Goal: Transaction & Acquisition: Purchase product/service

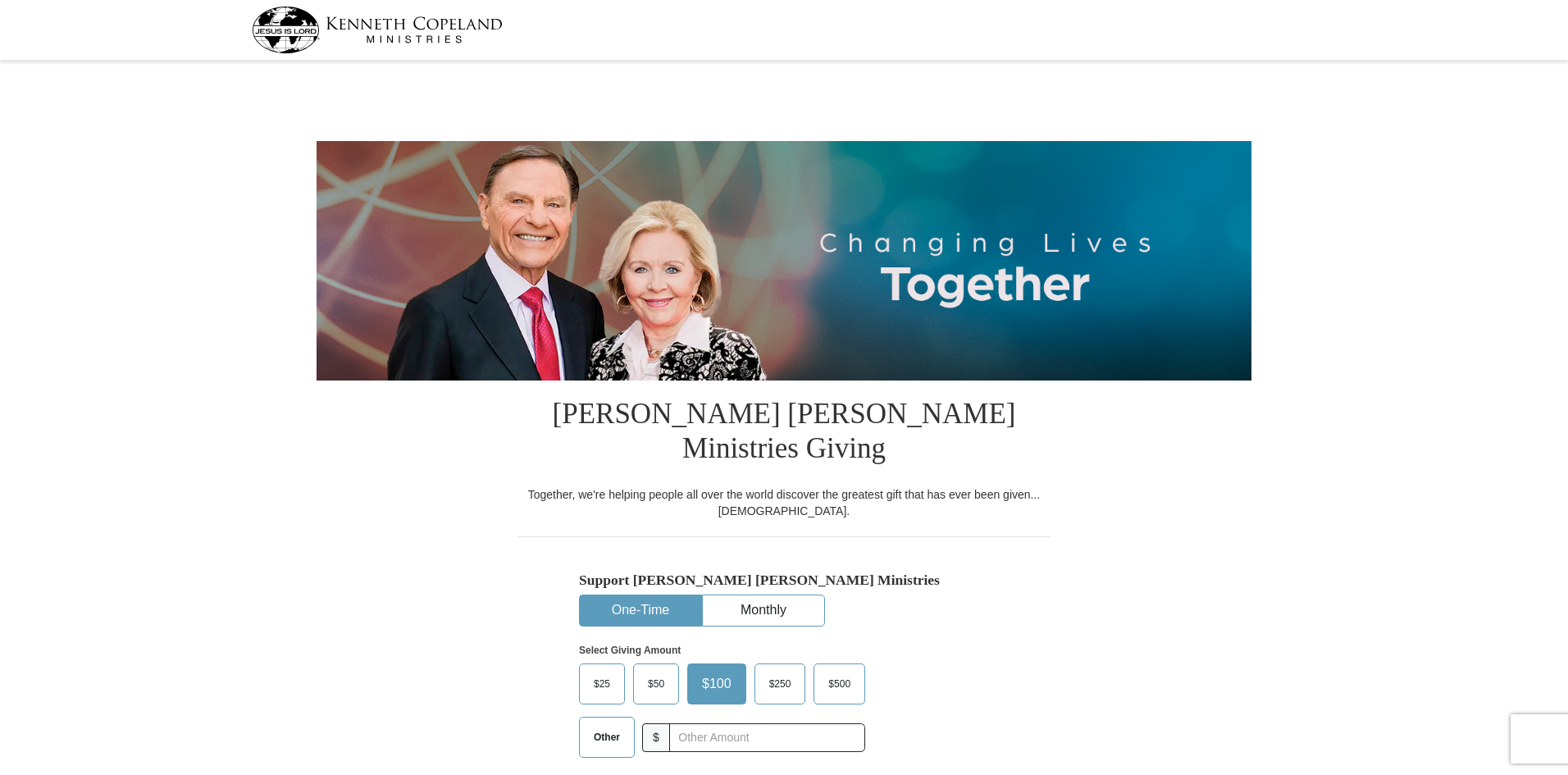
select select "WI"
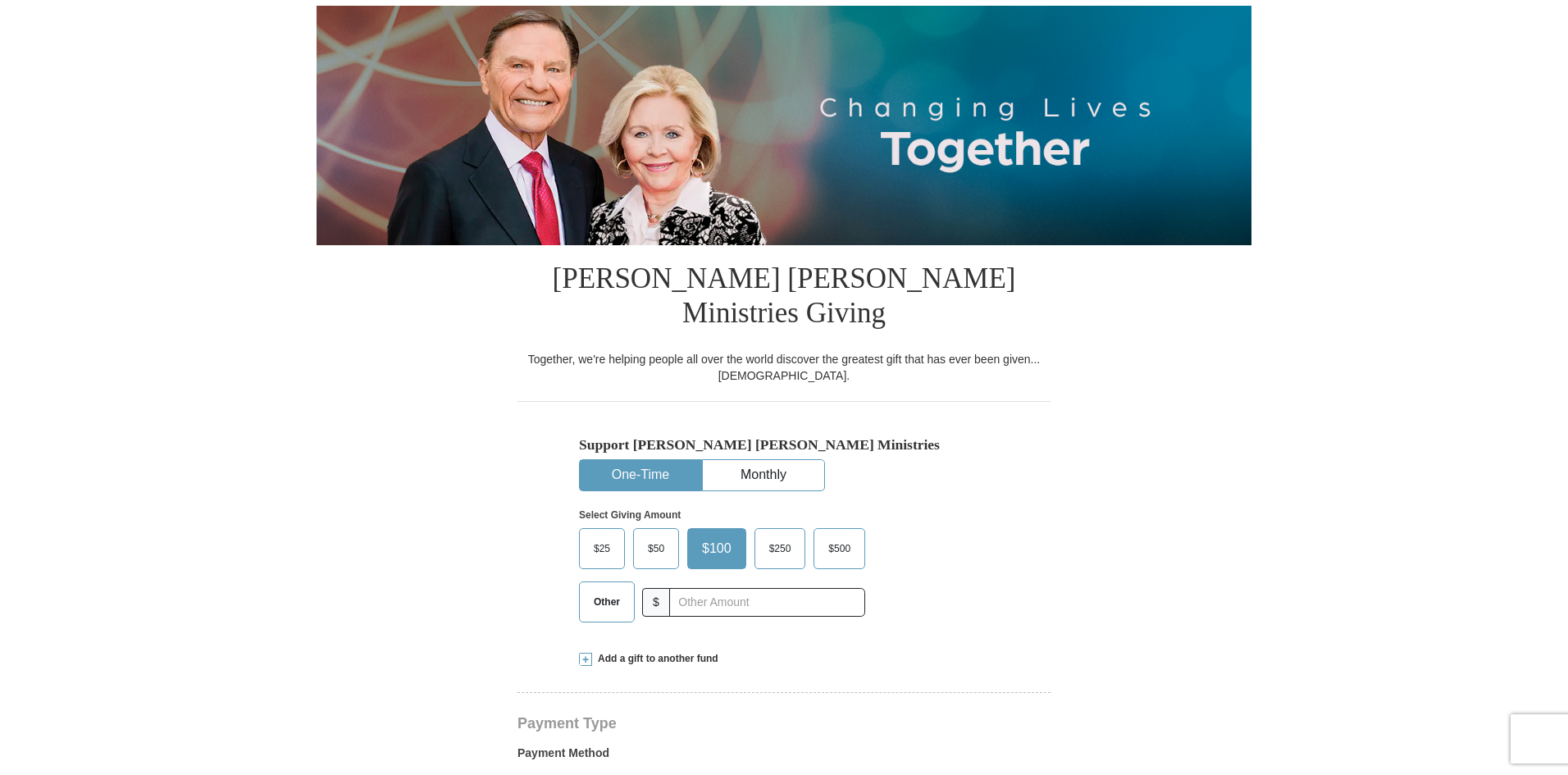
scroll to position [164, 0]
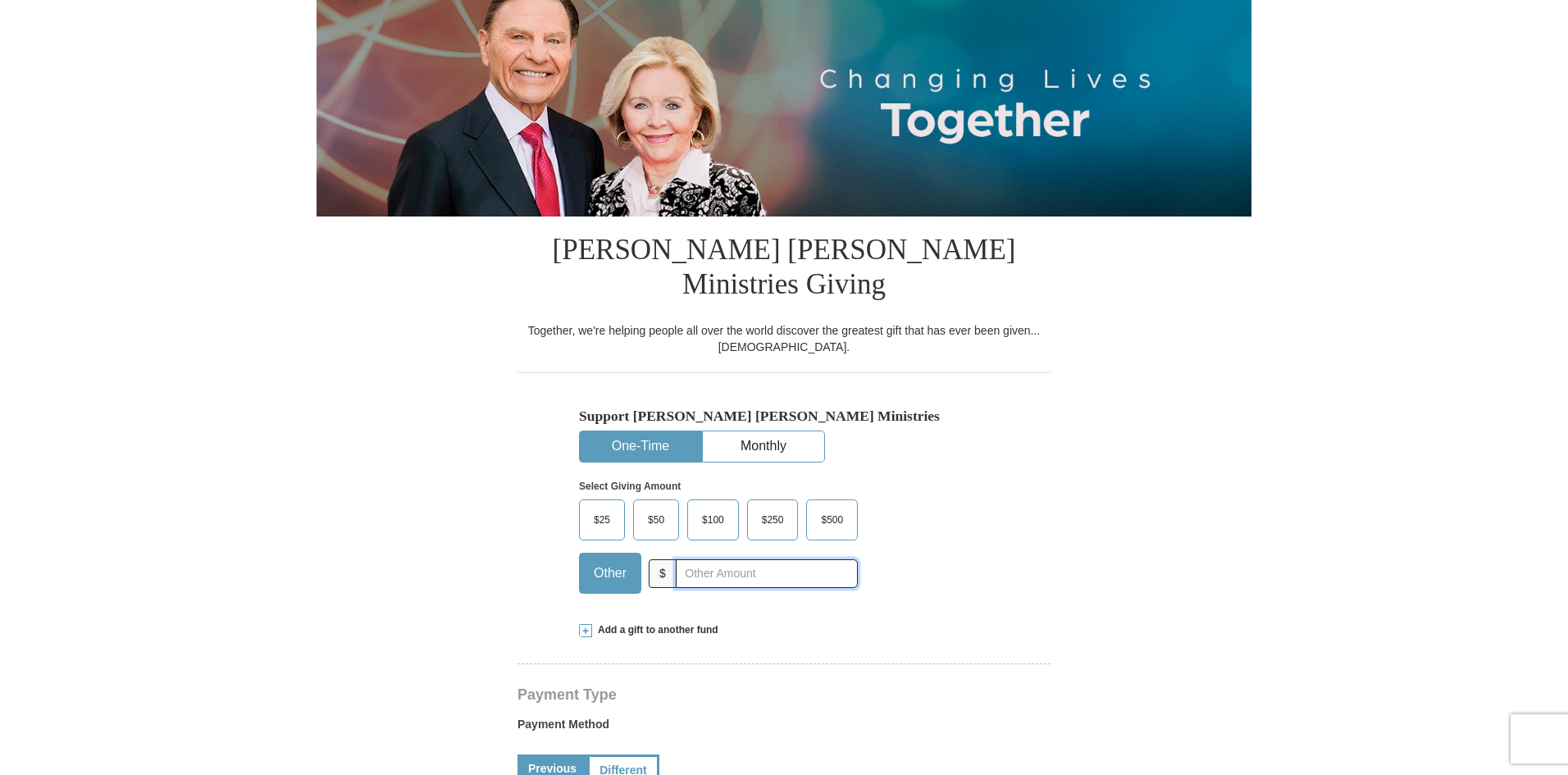
click at [737, 559] on input "text" at bounding box center [767, 573] width 182 height 28
type input "48.00"
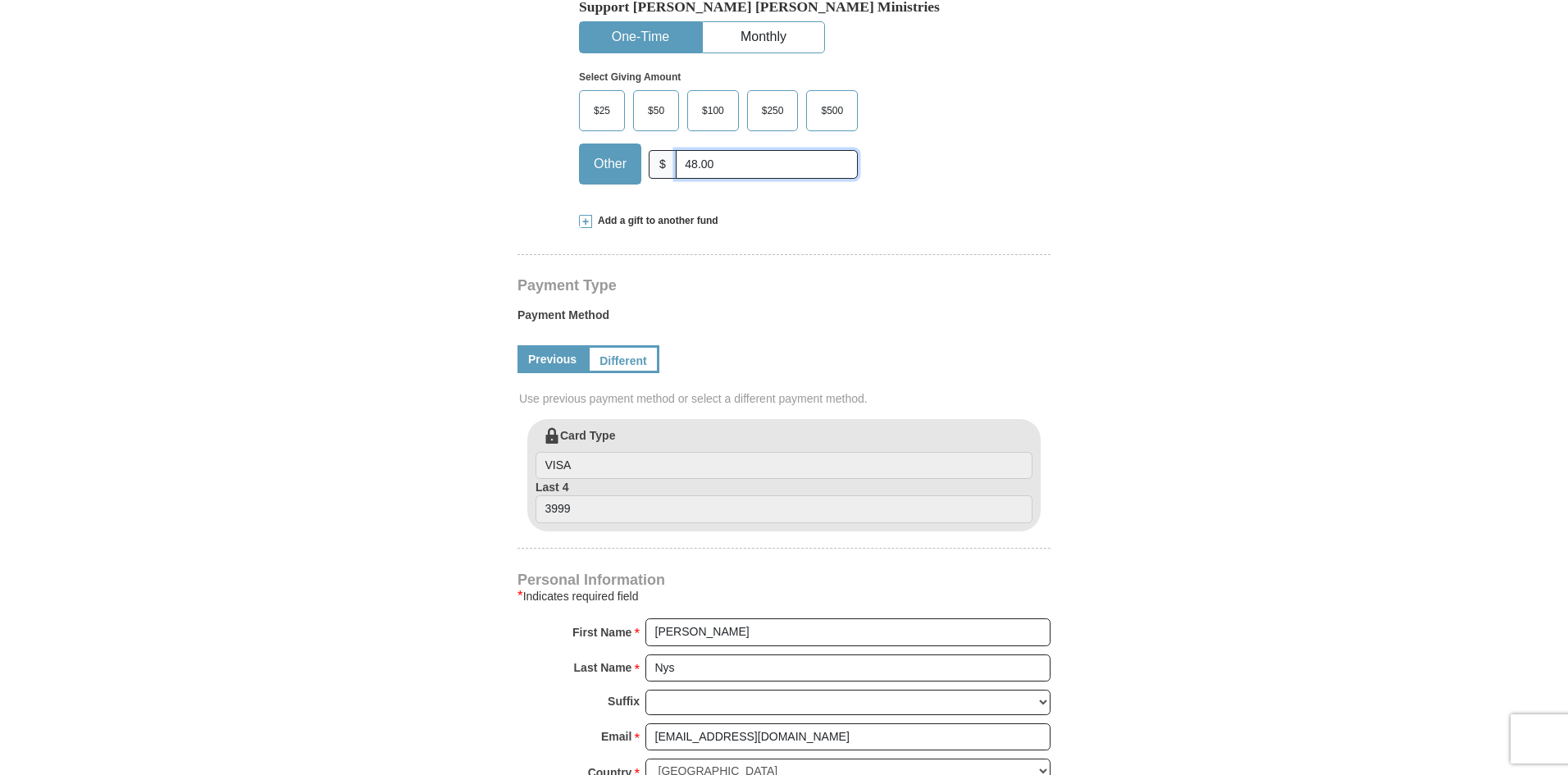
scroll to position [574, 0]
click at [559, 494] on input "3999" at bounding box center [784, 508] width 497 height 28
click at [1140, 541] on form "[PERSON_NAME] [PERSON_NAME] Ministries Giving Together, we're helping people al…" at bounding box center [784, 397] width 935 height 1811
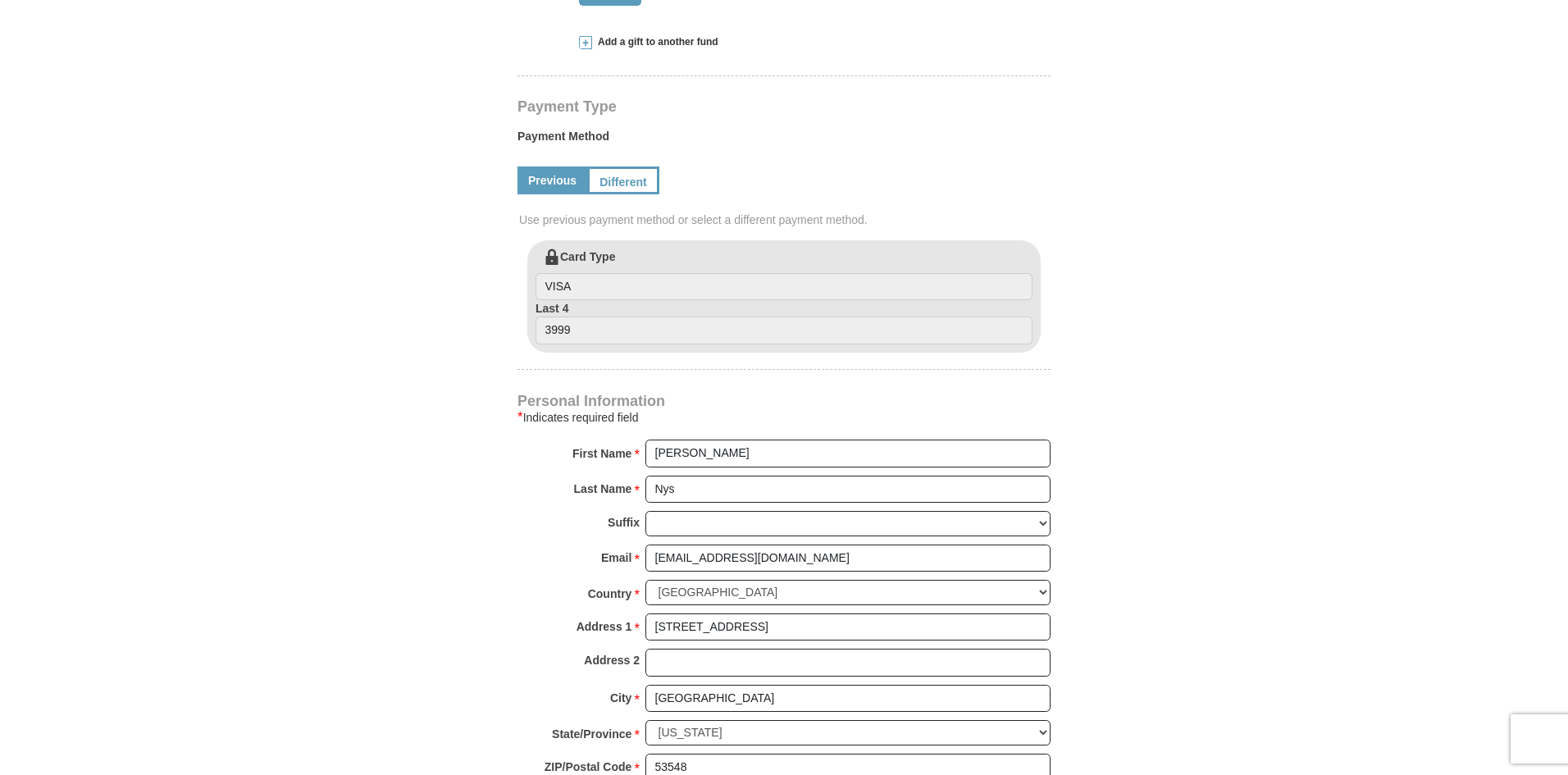
scroll to position [738, 0]
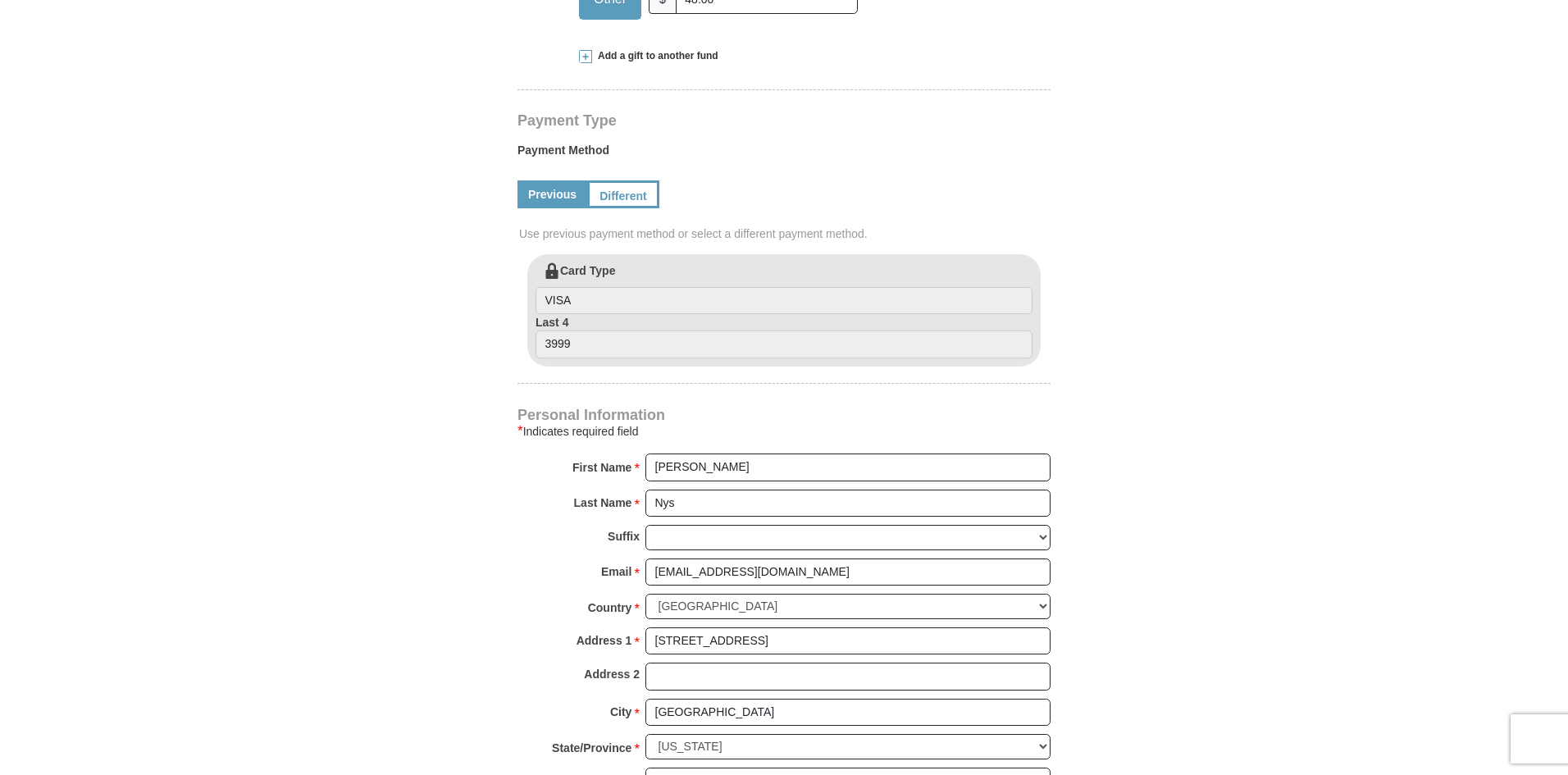
click at [1152, 362] on form "[PERSON_NAME] [PERSON_NAME] Ministries Giving Together, we're helping people al…" at bounding box center [784, 233] width 935 height 1811
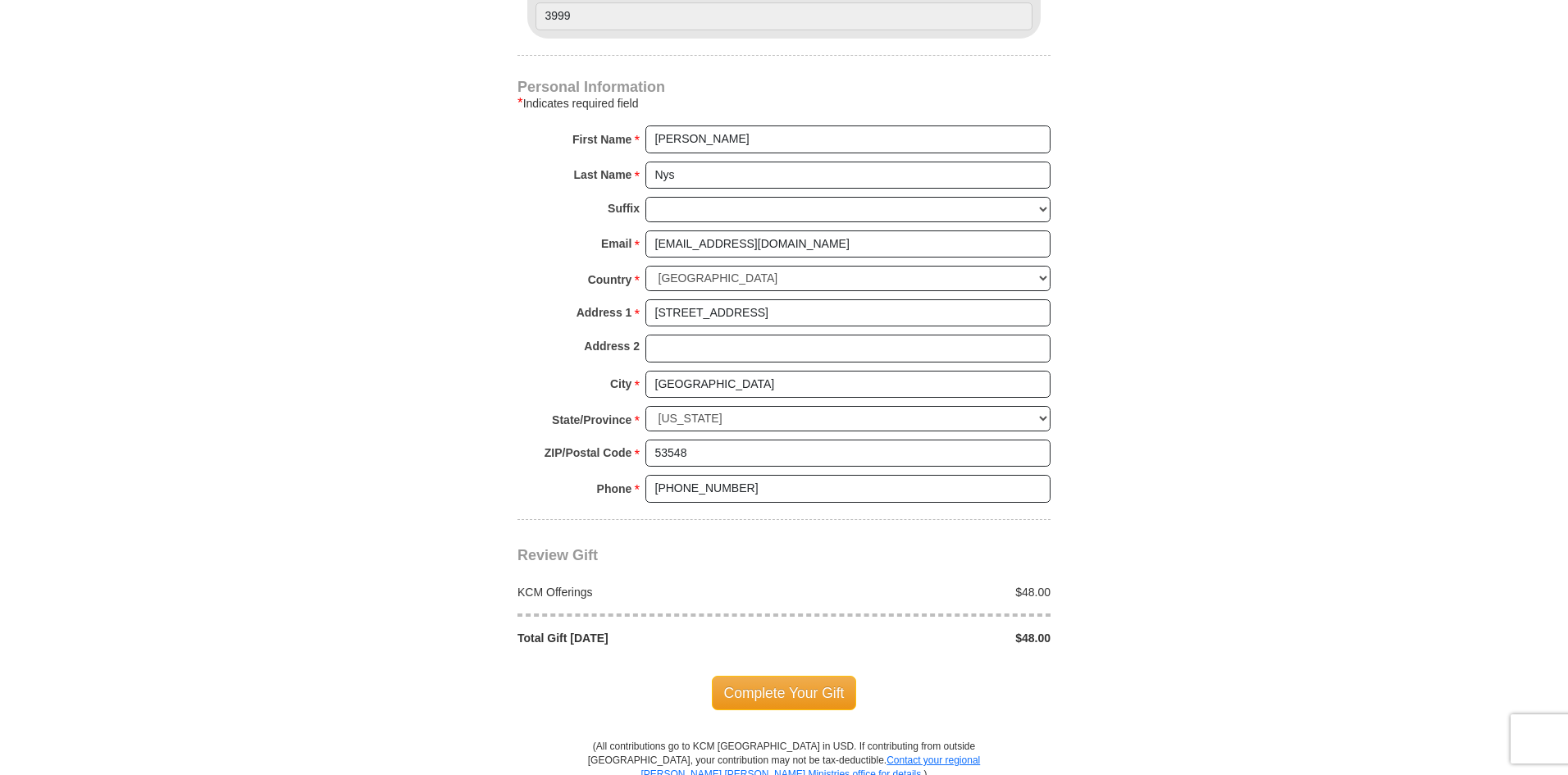
scroll to position [1230, 0]
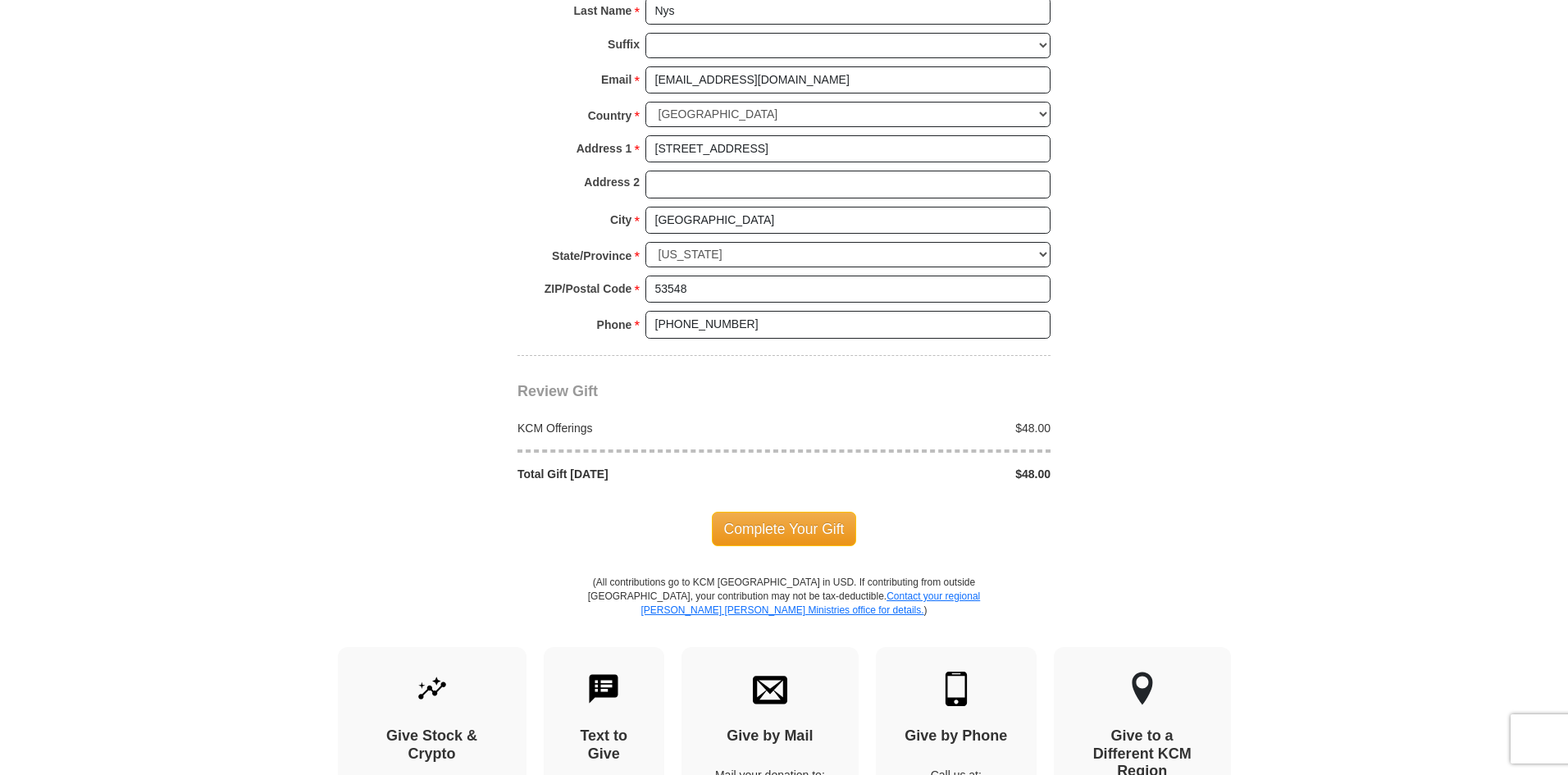
click at [784, 511] on span "Complete Your Gift" at bounding box center [785, 528] width 145 height 34
